Goal: Complete application form

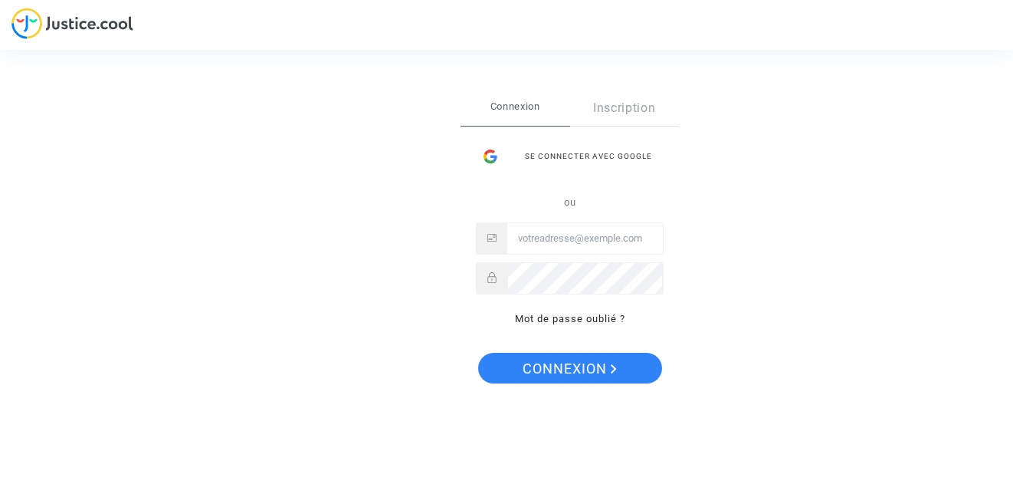
click at [516, 240] on input "Email" at bounding box center [585, 238] width 156 height 31
type input "duquesne.jose@yahoo.fr"
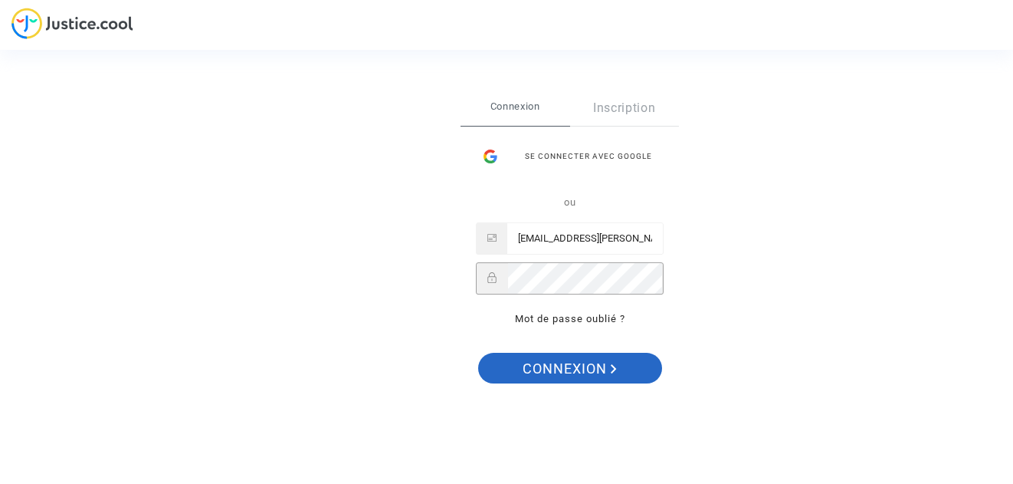
click at [547, 361] on span "Connexion" at bounding box center [570, 369] width 94 height 32
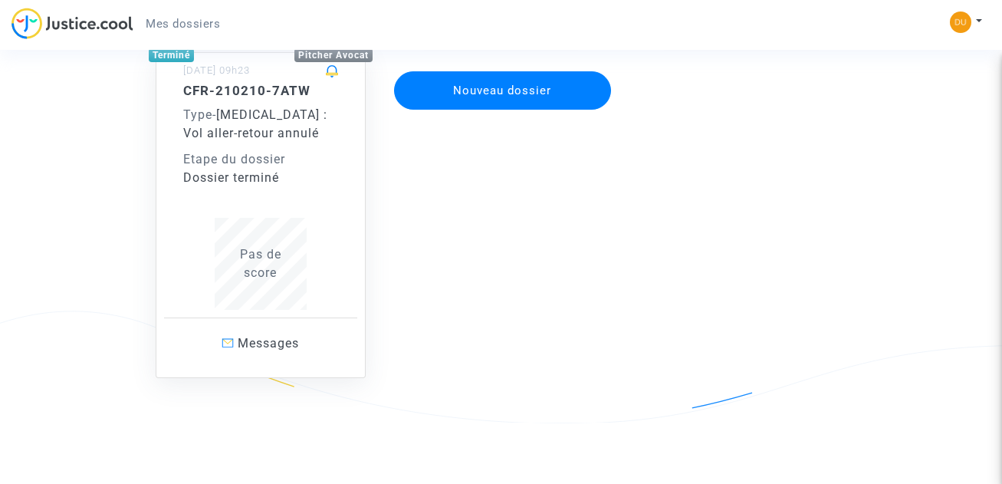
scroll to position [559, 0]
click at [479, 82] on button "Nouveau dossier" at bounding box center [503, 89] width 218 height 38
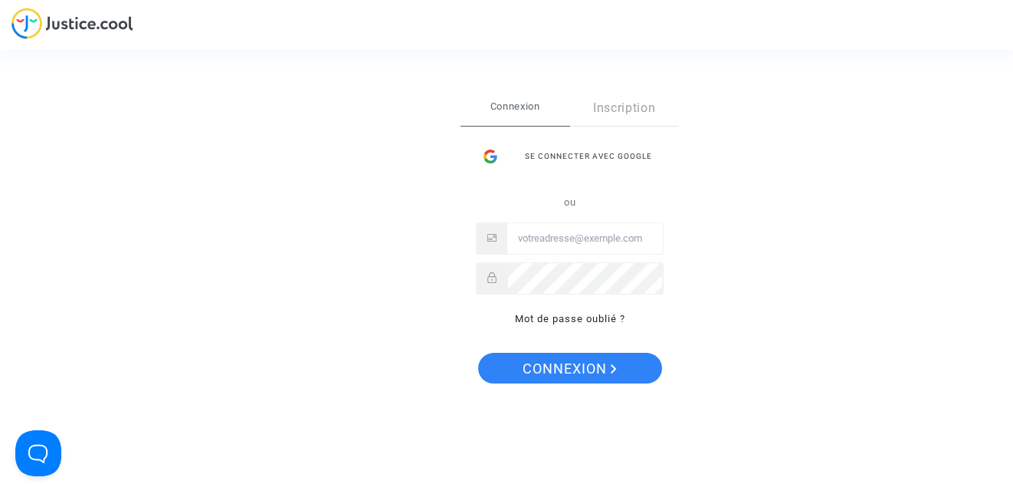
click at [530, 230] on input "Email" at bounding box center [585, 238] width 156 height 31
type input "[EMAIL_ADDRESS][PERSON_NAME][DOMAIN_NAME]"
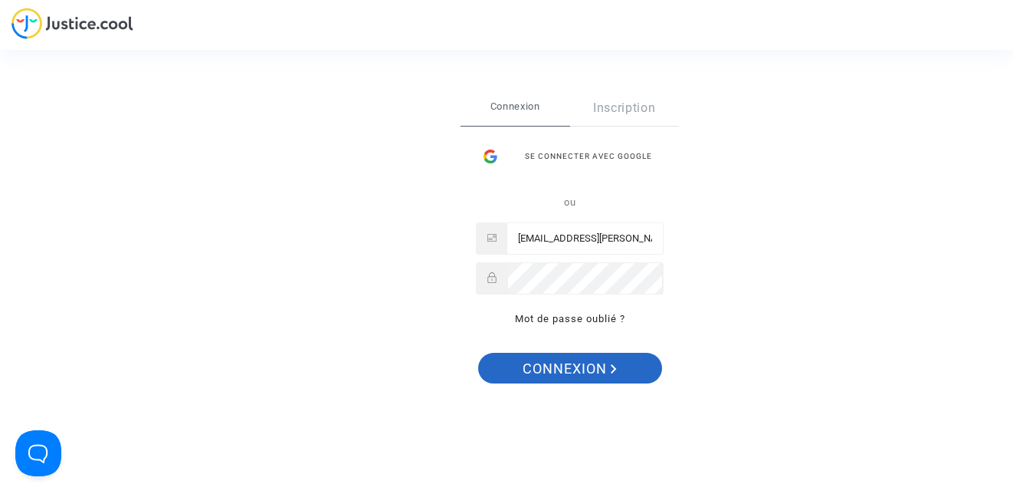
click at [577, 361] on span "Connexion" at bounding box center [570, 369] width 94 height 32
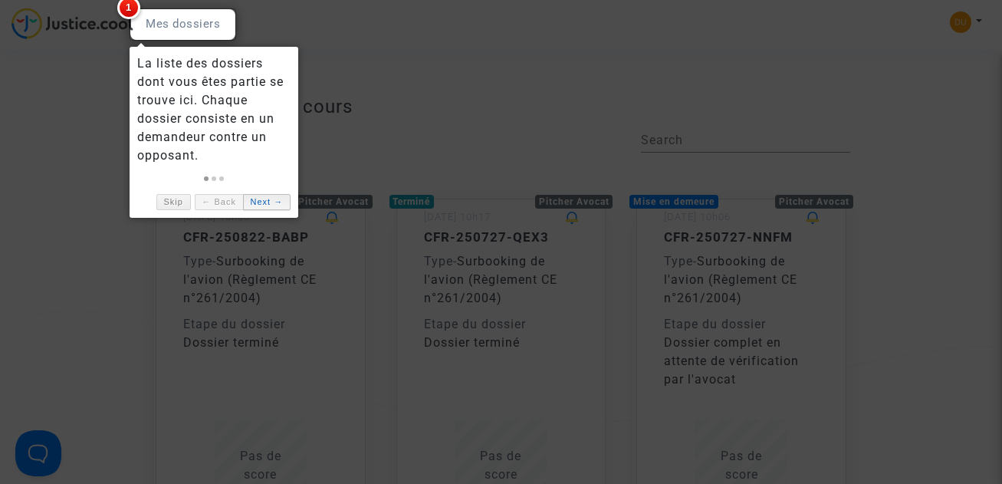
click at [262, 204] on link "Next →" at bounding box center [267, 202] width 48 height 16
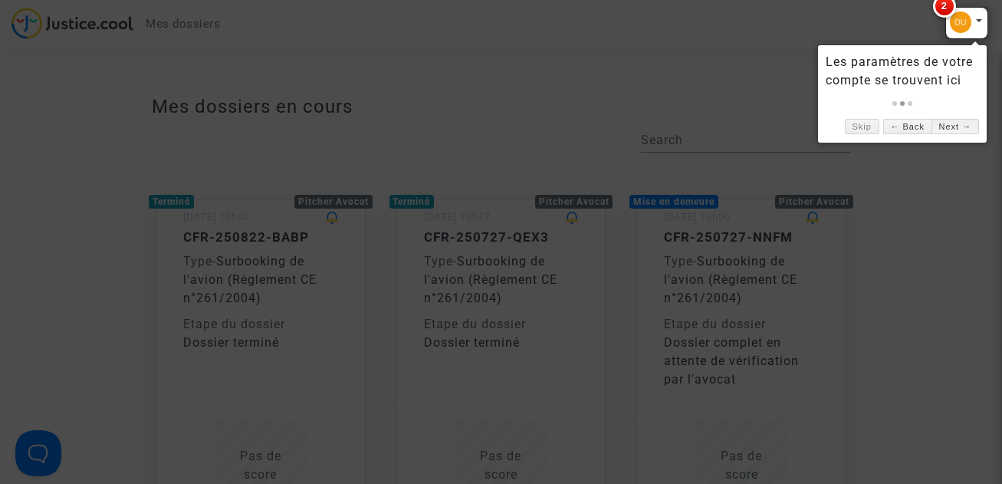
scroll to position [77, 0]
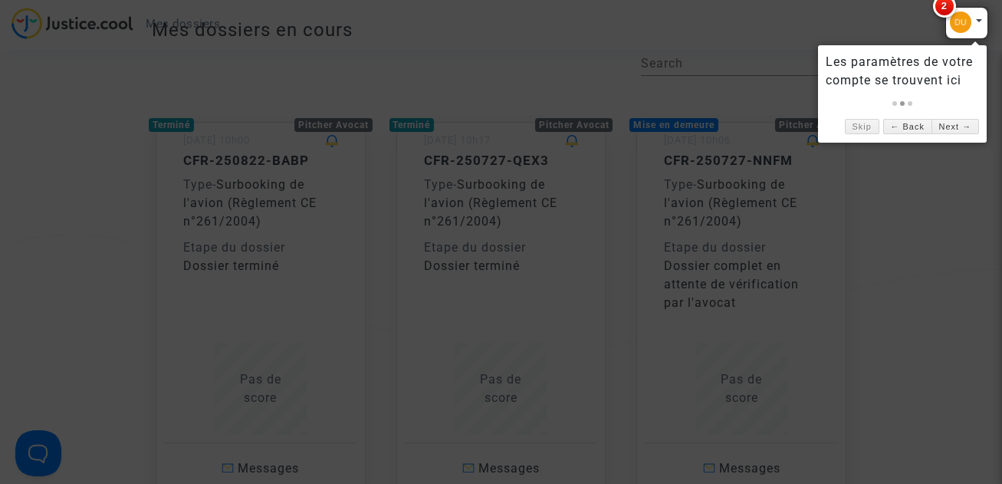
drag, startPoint x: 816, startPoint y: 292, endPoint x: 825, endPoint y: 281, distance: 13.6
click at [818, 291] on div at bounding box center [501, 242] width 1002 height 484
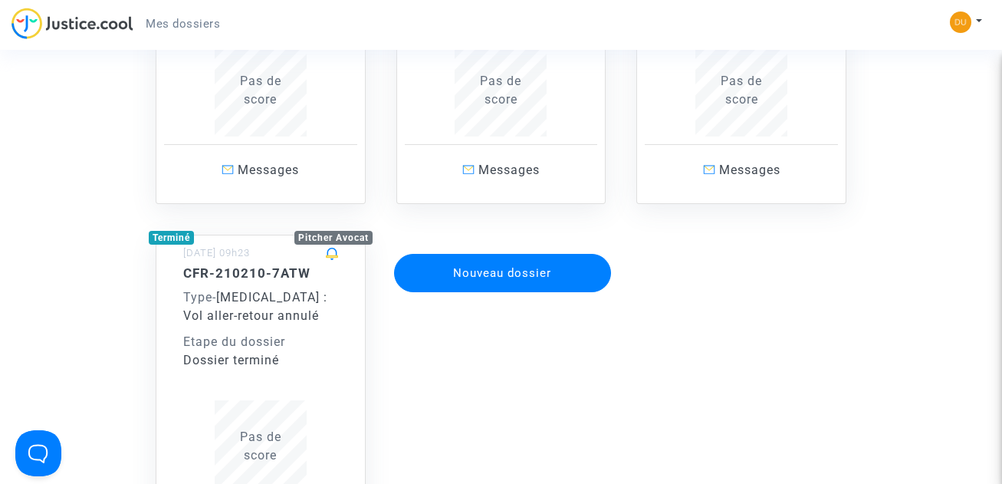
scroll to position [383, 0]
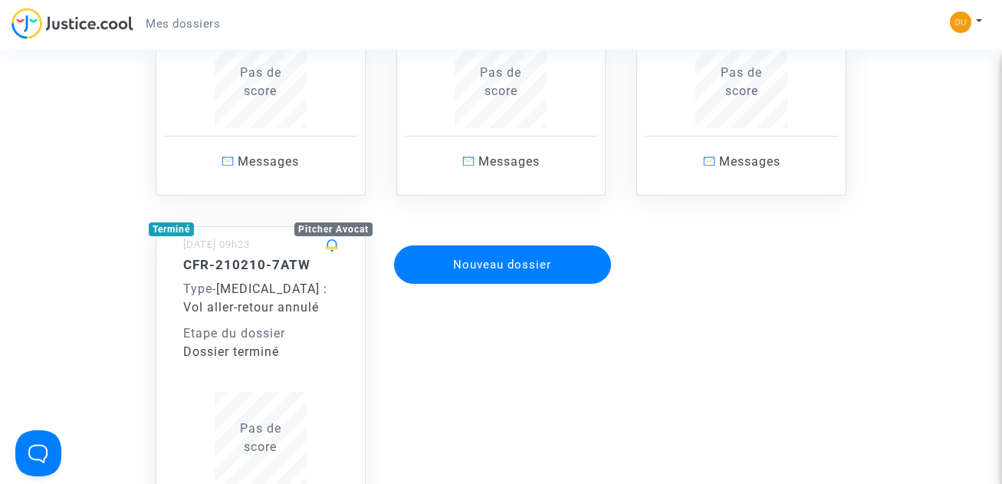
click at [505, 264] on button "Nouveau dossier" at bounding box center [503, 264] width 218 height 38
